Goal: Task Accomplishment & Management: Use online tool/utility

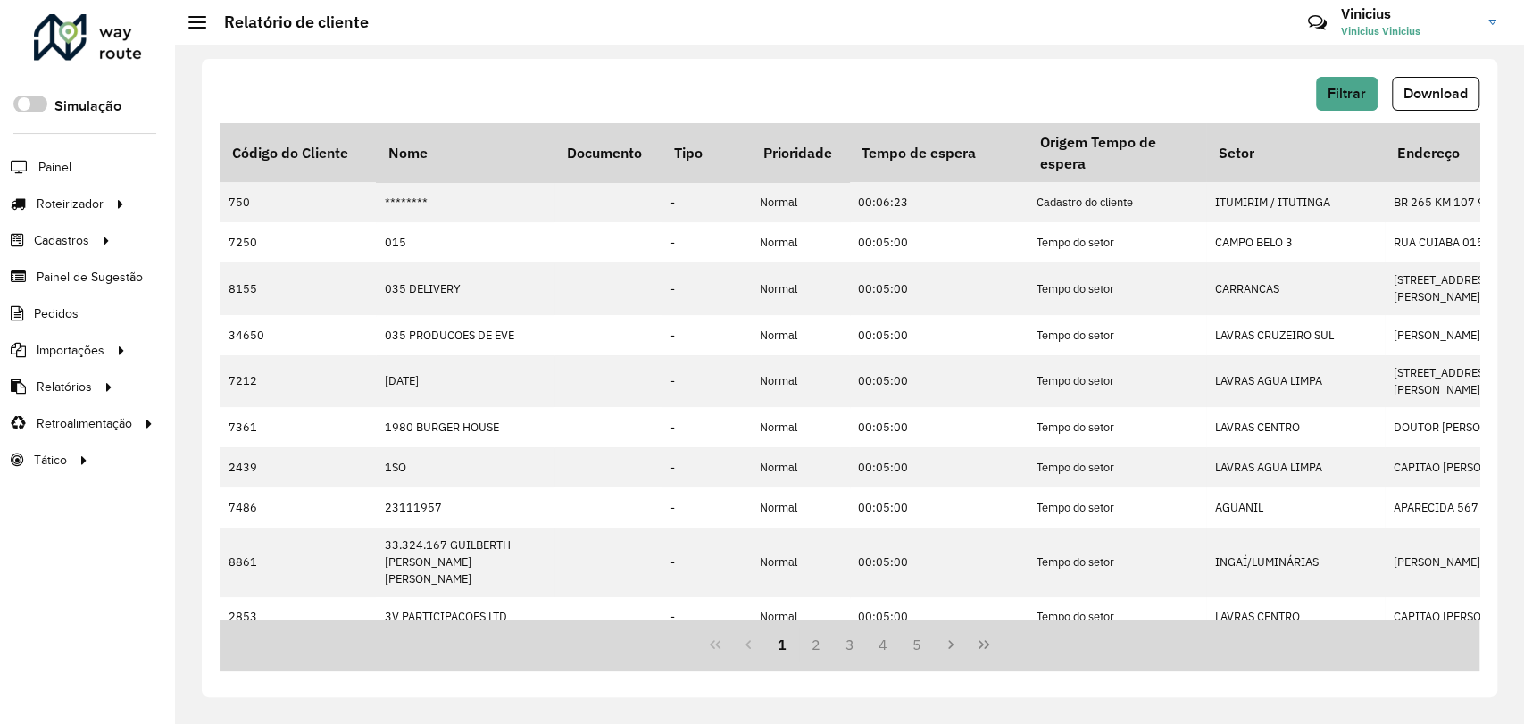
scroll to position [0, 222]
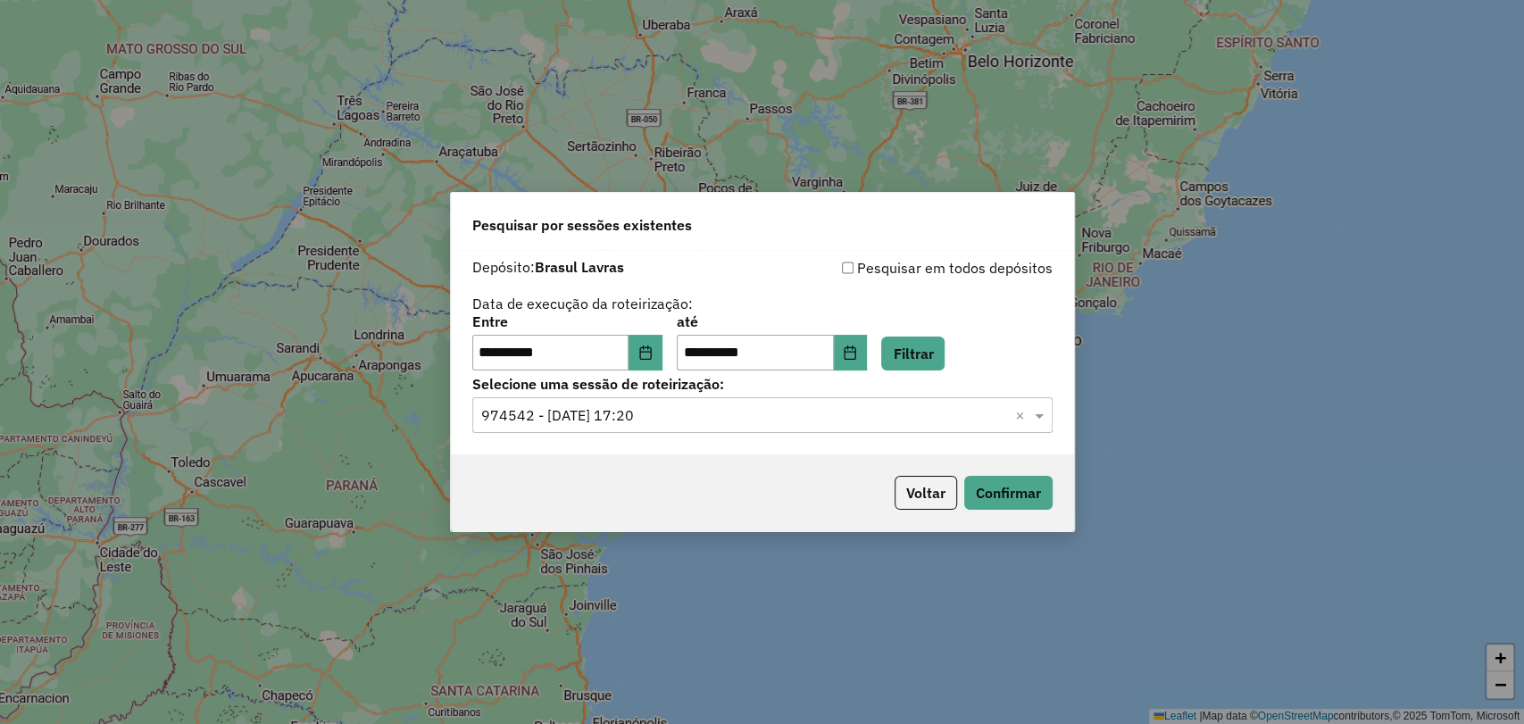
click at [662, 413] on input "text" at bounding box center [744, 415] width 527 height 21
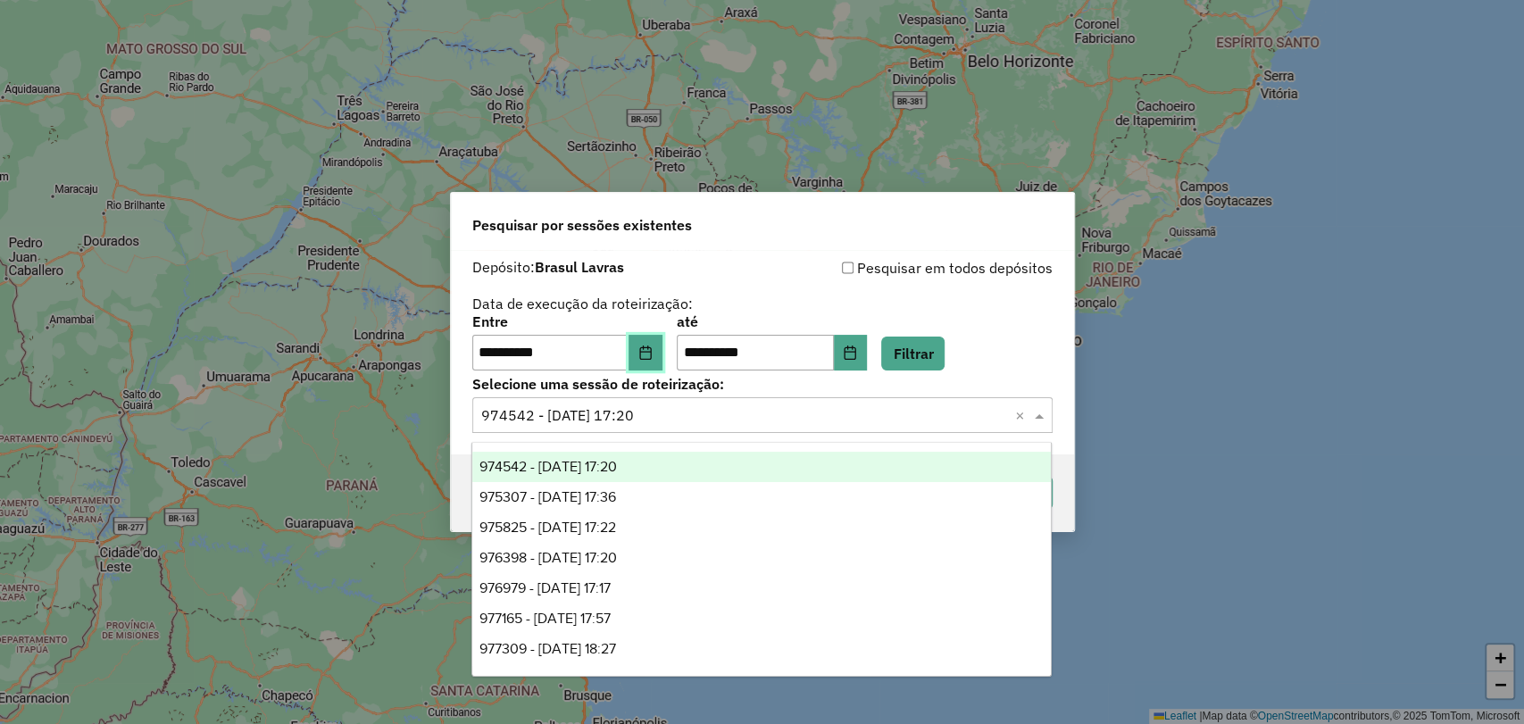
click at [663, 355] on button "Choose Date" at bounding box center [646, 353] width 34 height 36
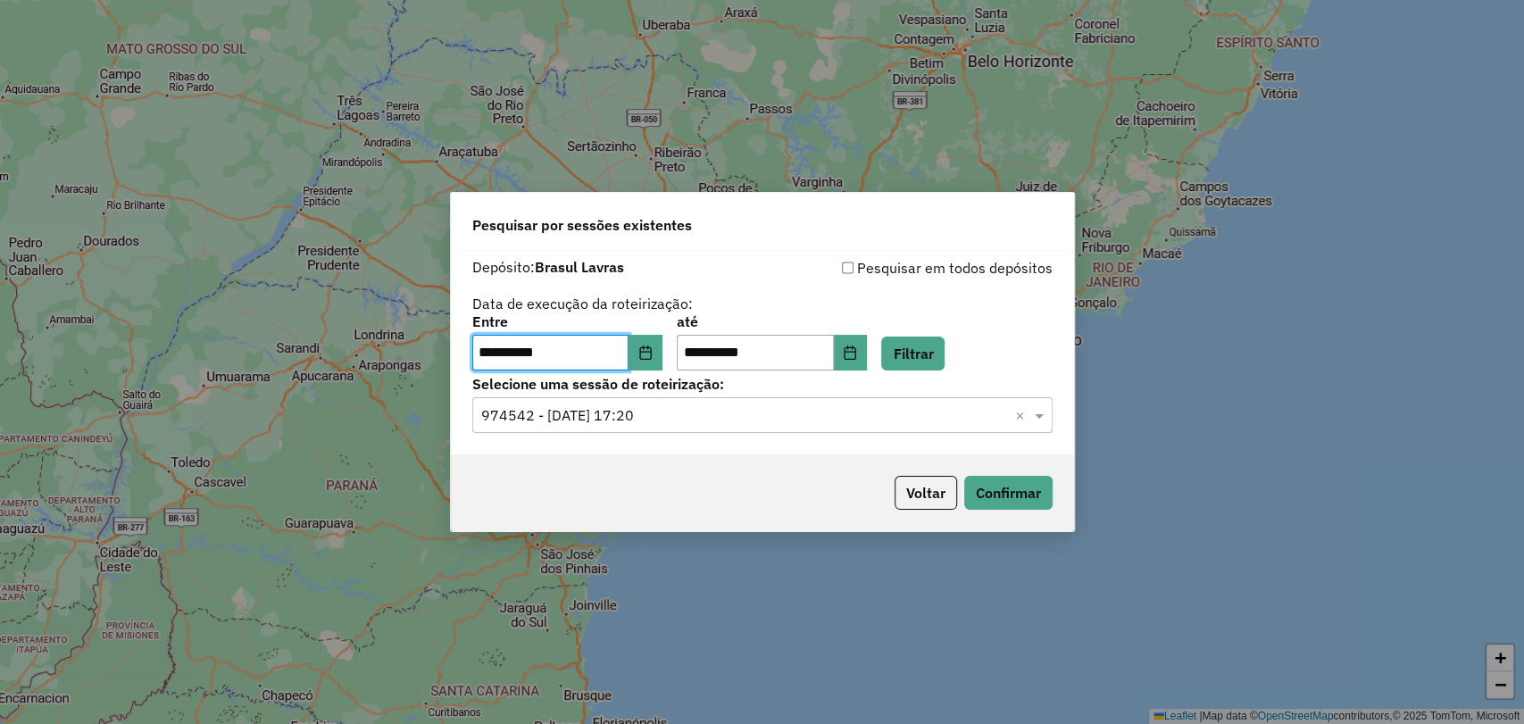
click at [888, 252] on div "**********" at bounding box center [762, 352] width 623 height 204
click at [660, 342] on button "Choose Date" at bounding box center [646, 353] width 34 height 36
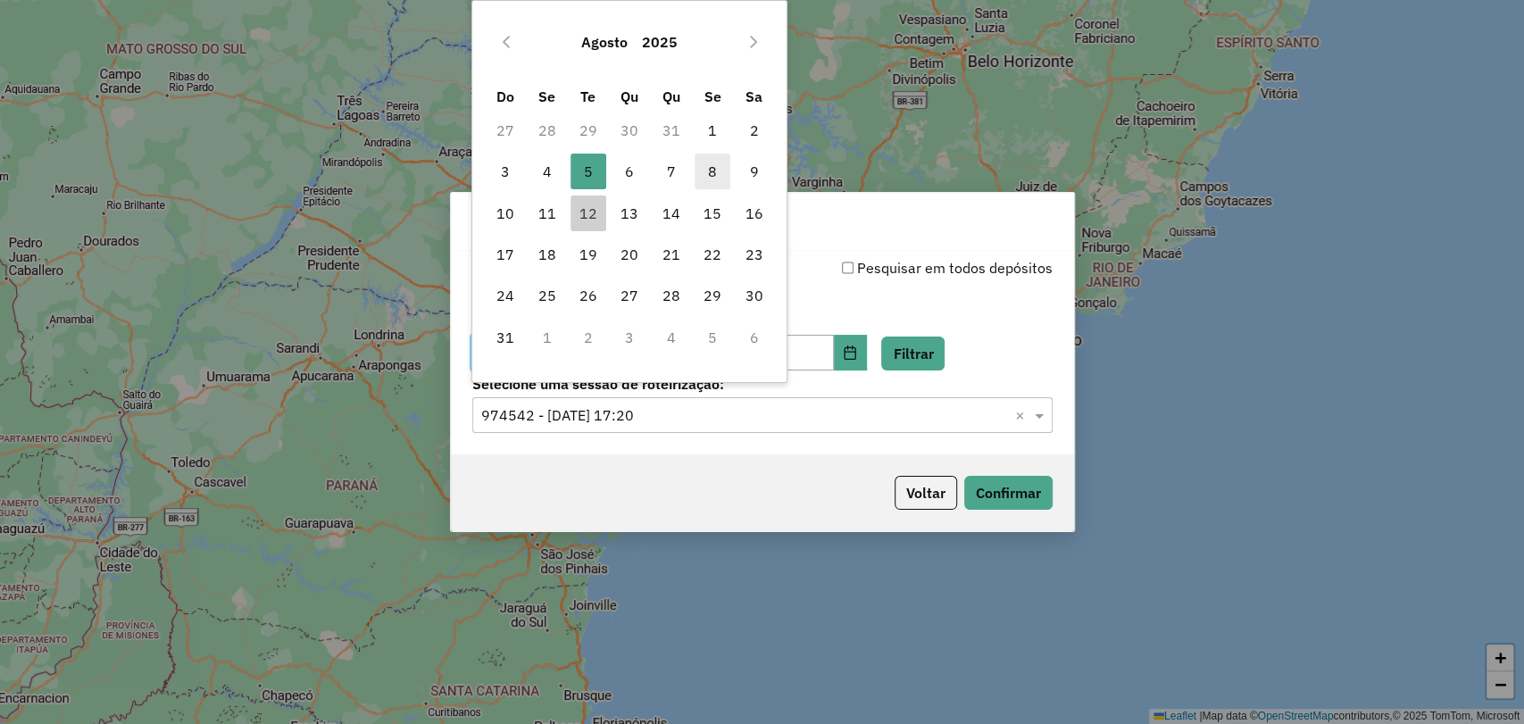
click at [704, 180] on span "8" at bounding box center [713, 172] width 36 height 36
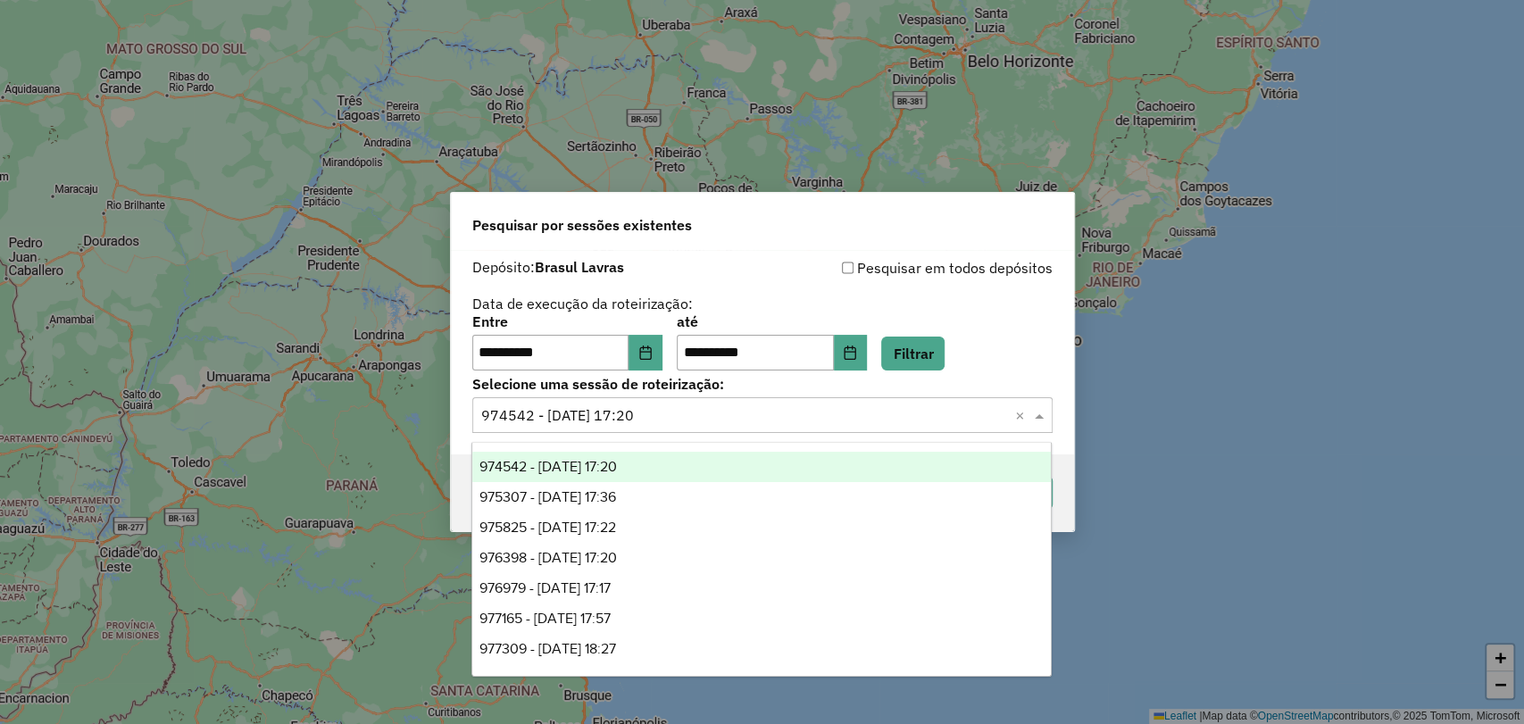
click at [739, 408] on input "text" at bounding box center [744, 415] width 527 height 21
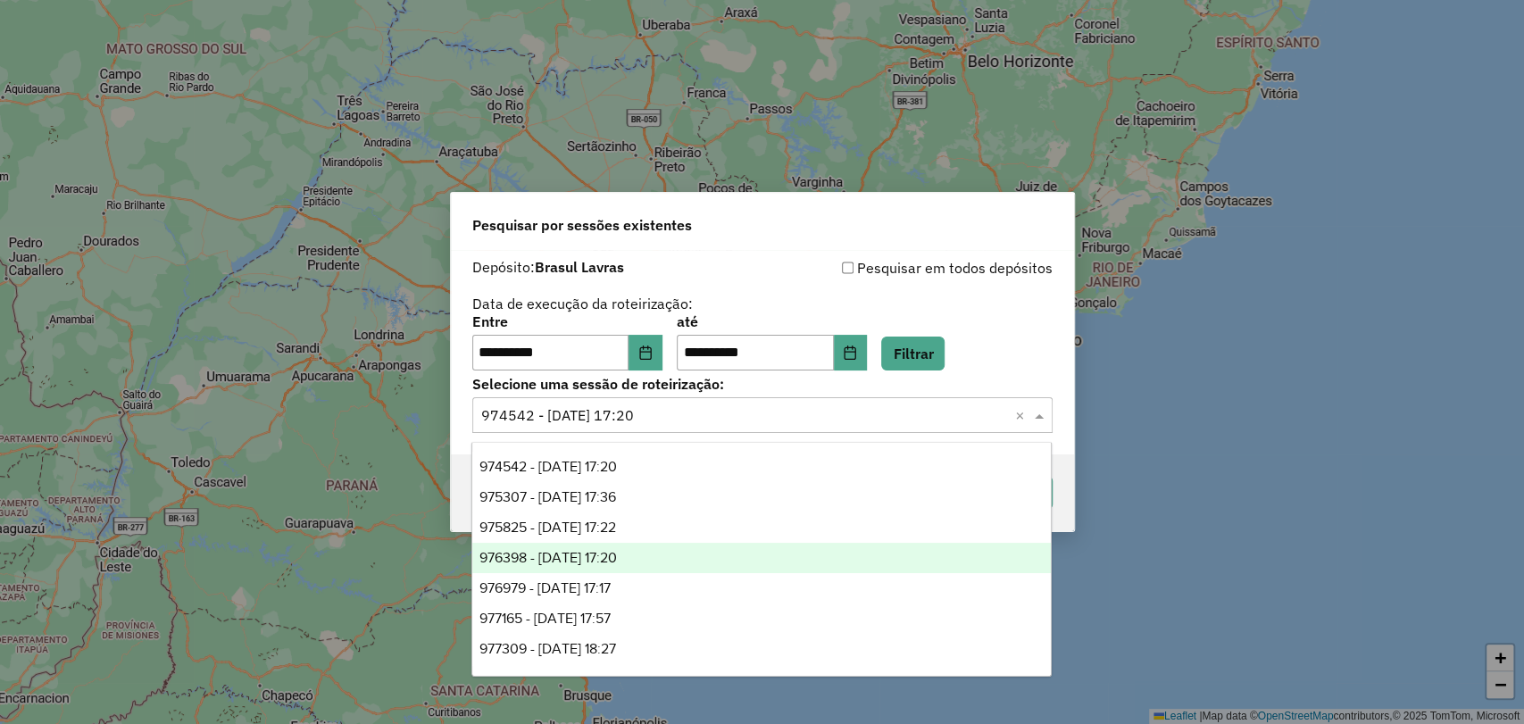
click at [589, 546] on div "976398 - 08/08/2025 17:20" at bounding box center [761, 558] width 579 height 30
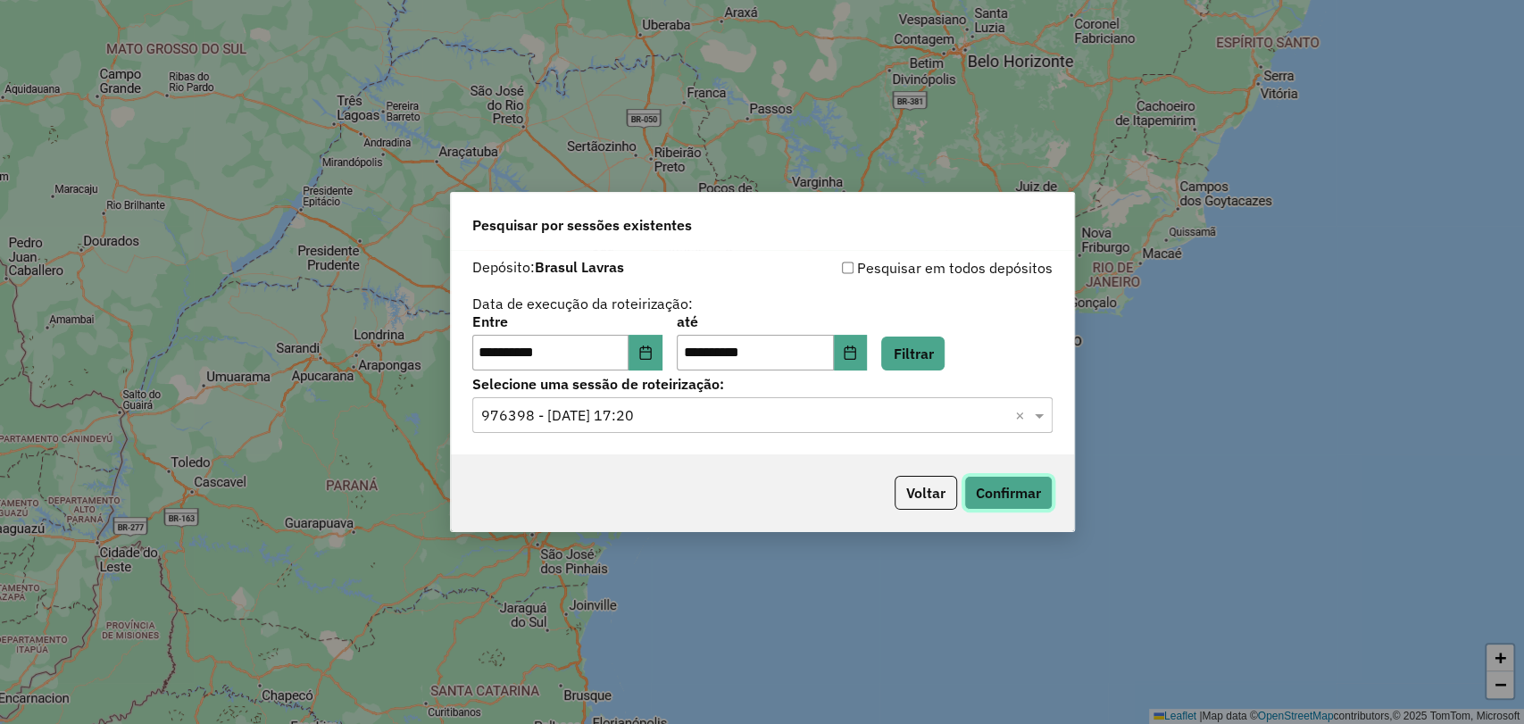
click at [1015, 496] on button "Confirmar" at bounding box center [1008, 493] width 88 height 34
click at [669, 429] on div "Selecione uma sessão × 976398 - 08/08/2025 17:20 ×" at bounding box center [762, 415] width 580 height 36
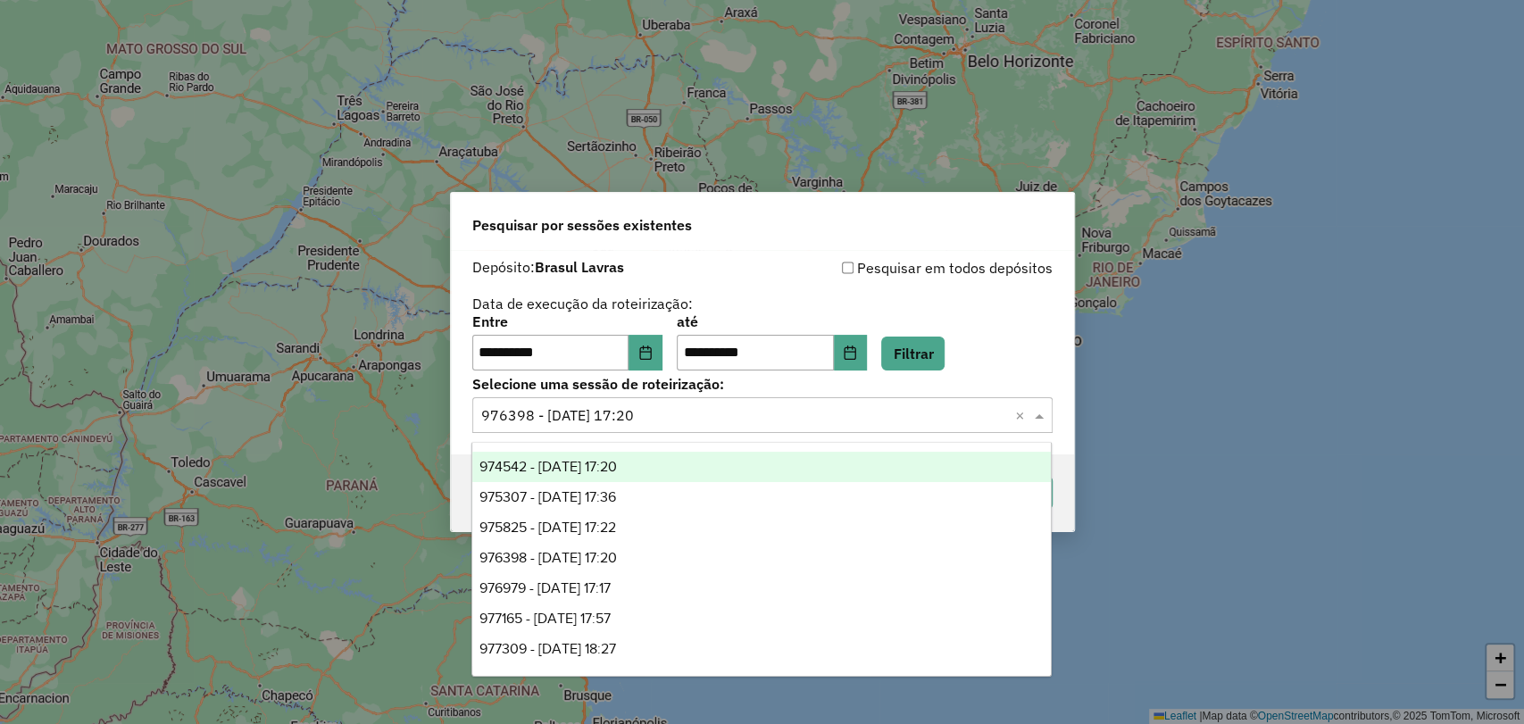
click at [839, 267] on div "Pesquisar em todos depósitos" at bounding box center [908, 267] width 290 height 21
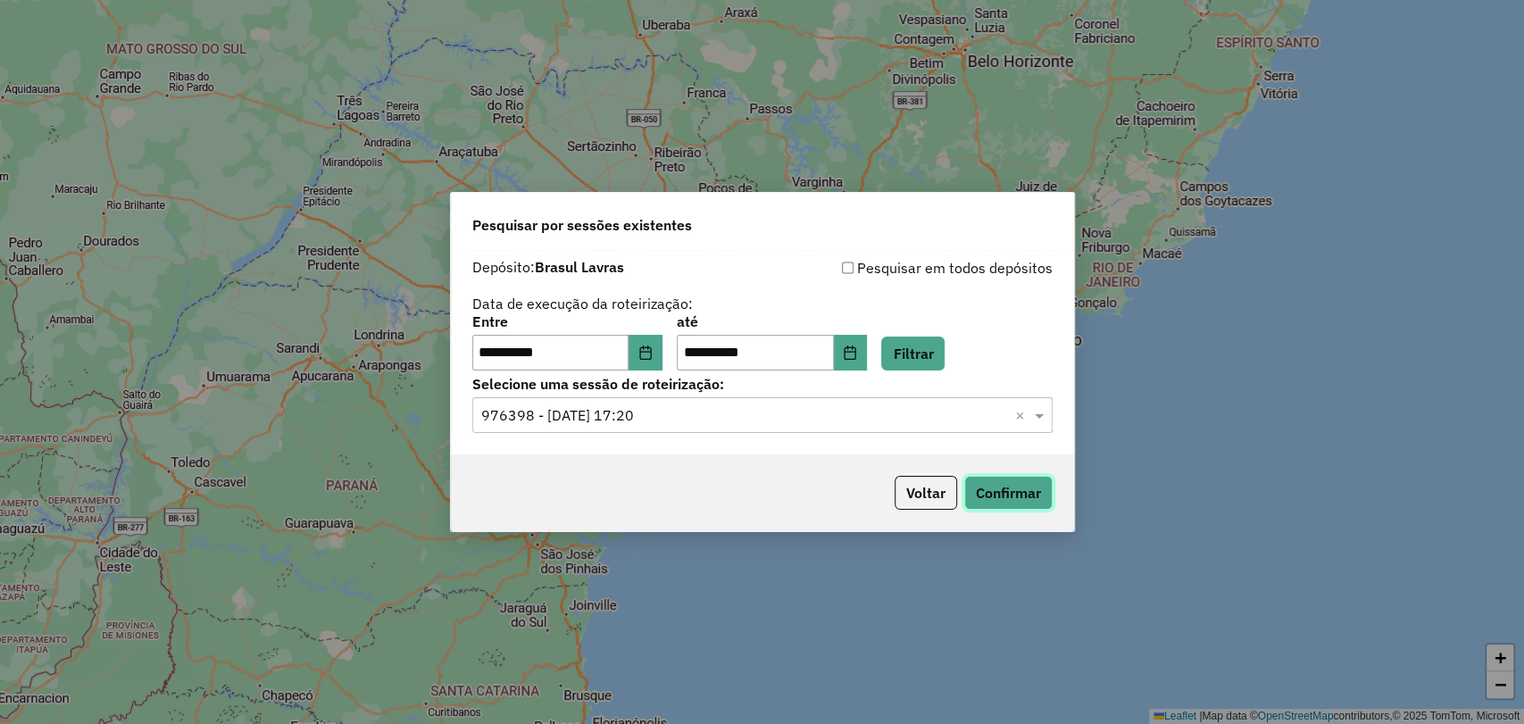
click at [996, 491] on button "Confirmar" at bounding box center [1008, 493] width 88 height 34
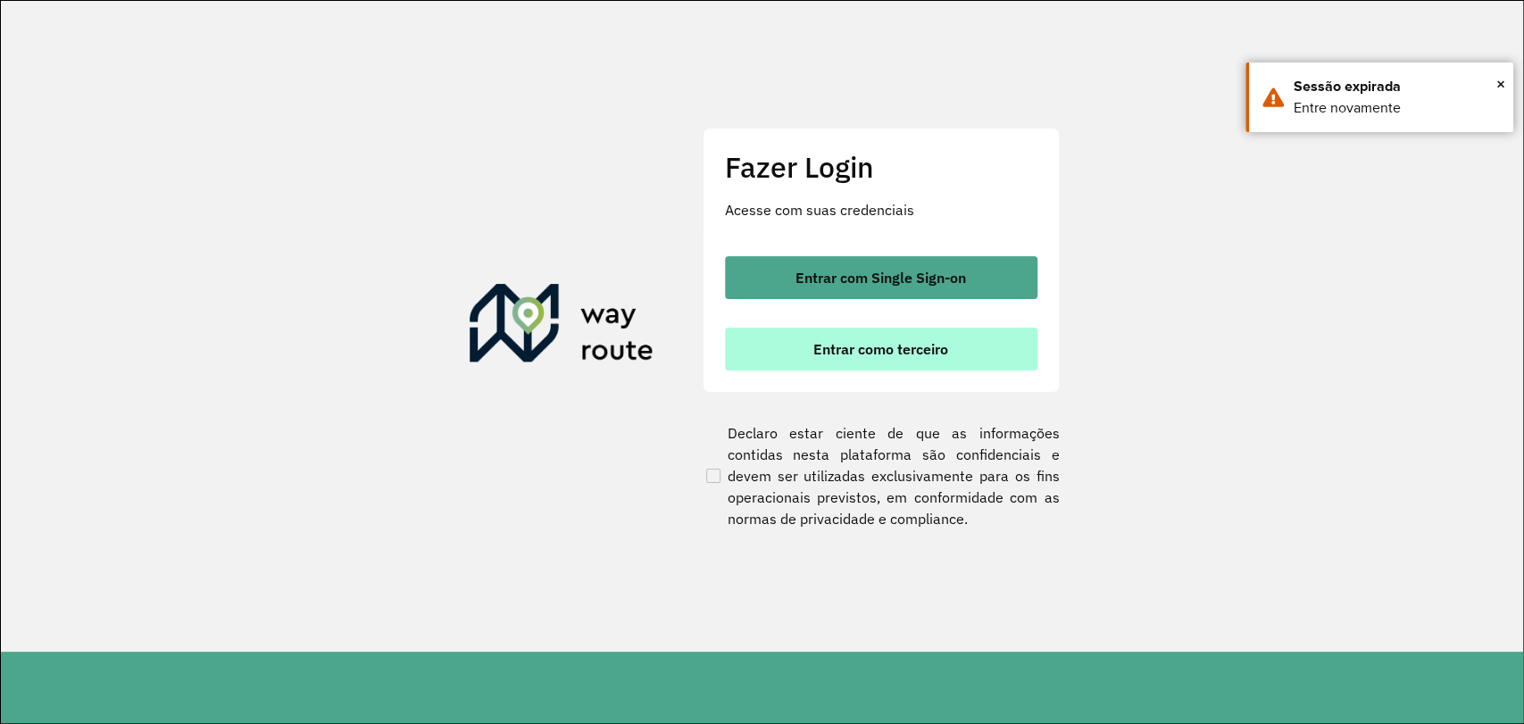
click at [917, 361] on button "Entrar como terceiro" at bounding box center [881, 349] width 313 height 43
